Goal: Task Accomplishment & Management: Manage account settings

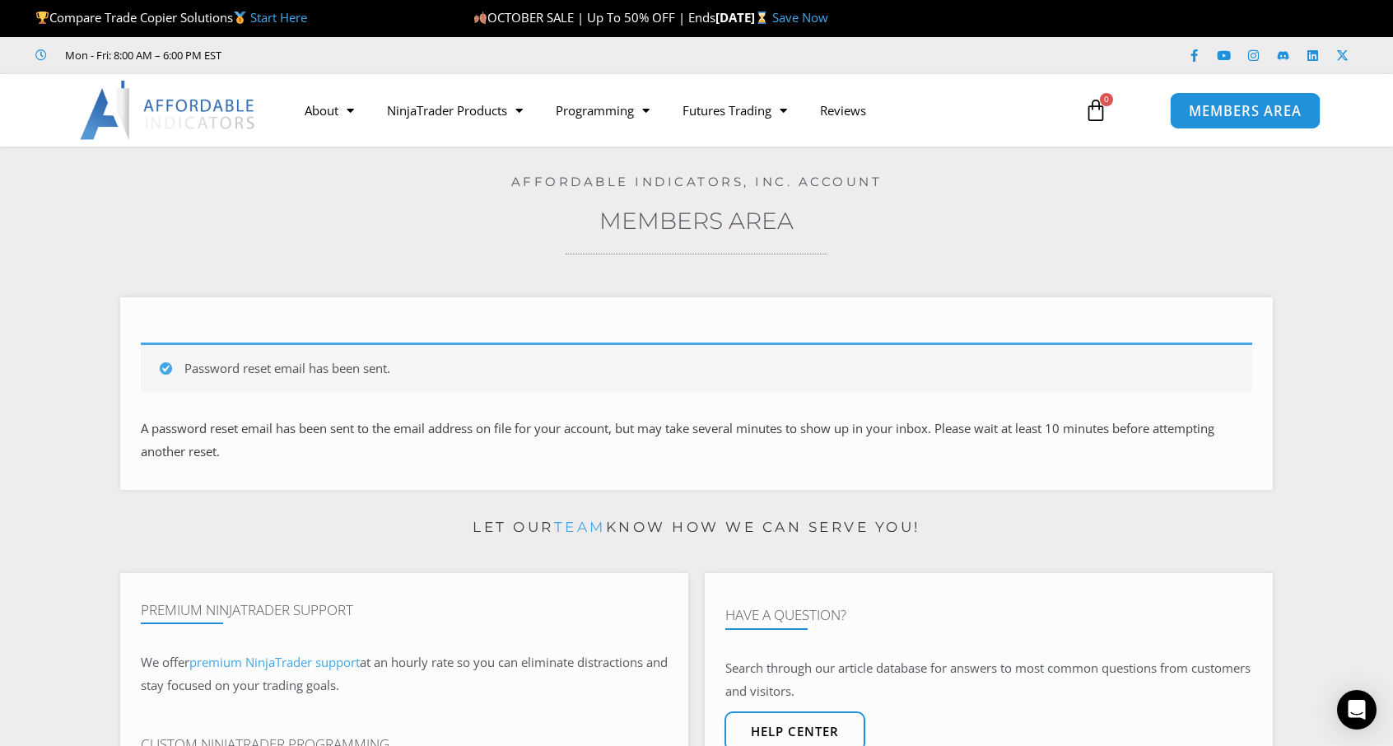
click at [1205, 112] on span "MEMBERS AREA" at bounding box center [1244, 111] width 113 height 14
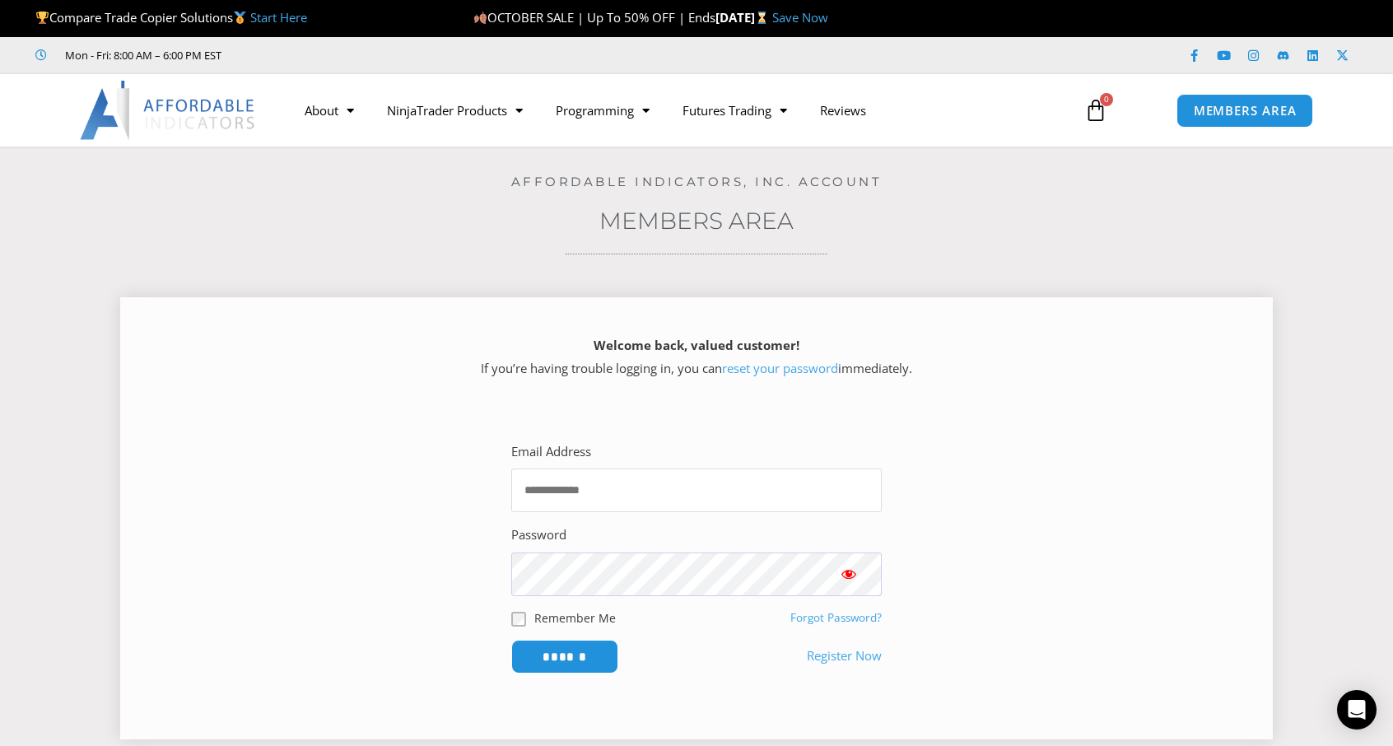
click at [677, 491] on input "Email Address" at bounding box center [696, 490] width 370 height 44
type input "**********"
click at [511, 640] on input "******" at bounding box center [564, 657] width 107 height 34
